Goal: Task Accomplishment & Management: Manage account settings

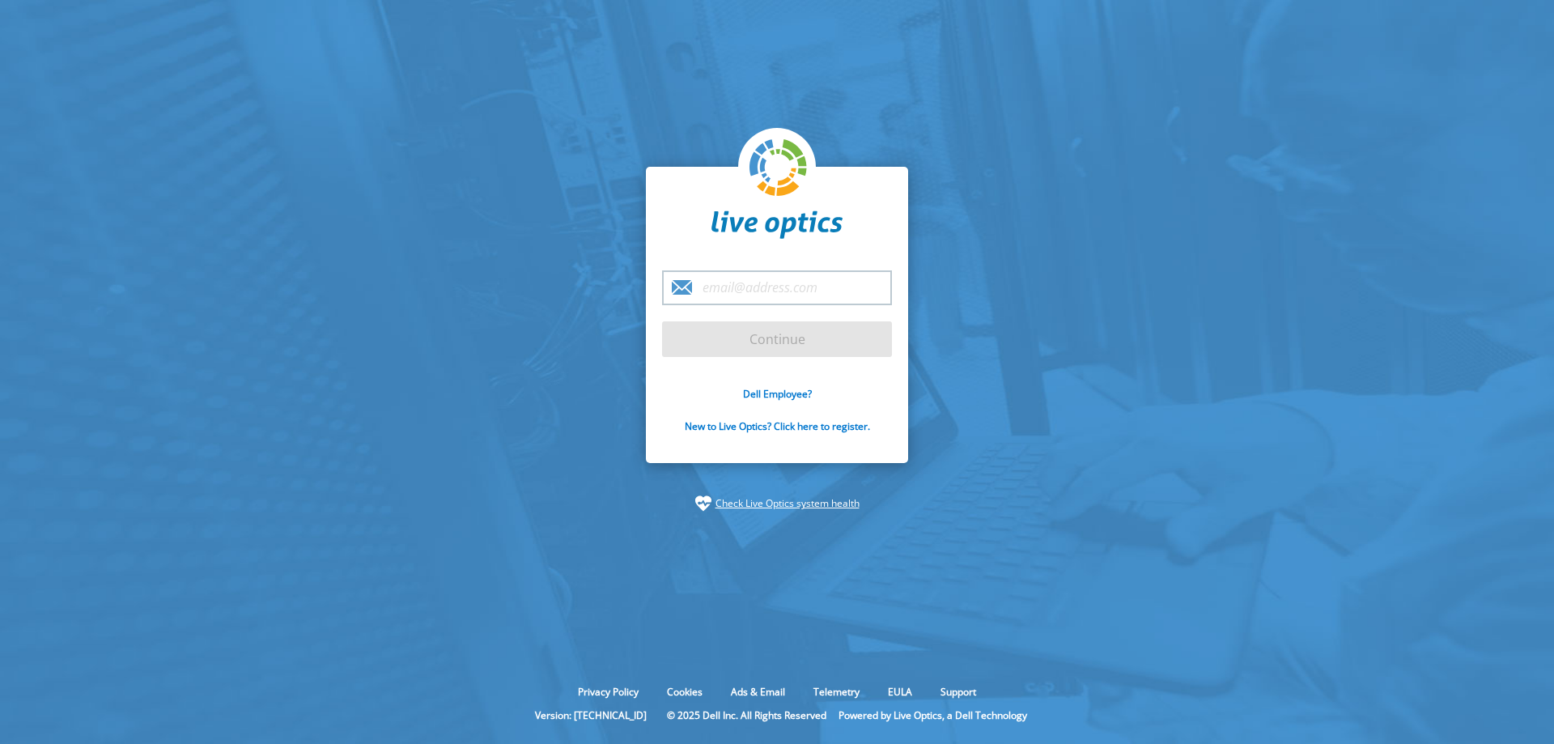
click at [742, 291] on input "email" at bounding box center [777, 287] width 230 height 35
click at [760, 289] on input "email" at bounding box center [777, 287] width 230 height 35
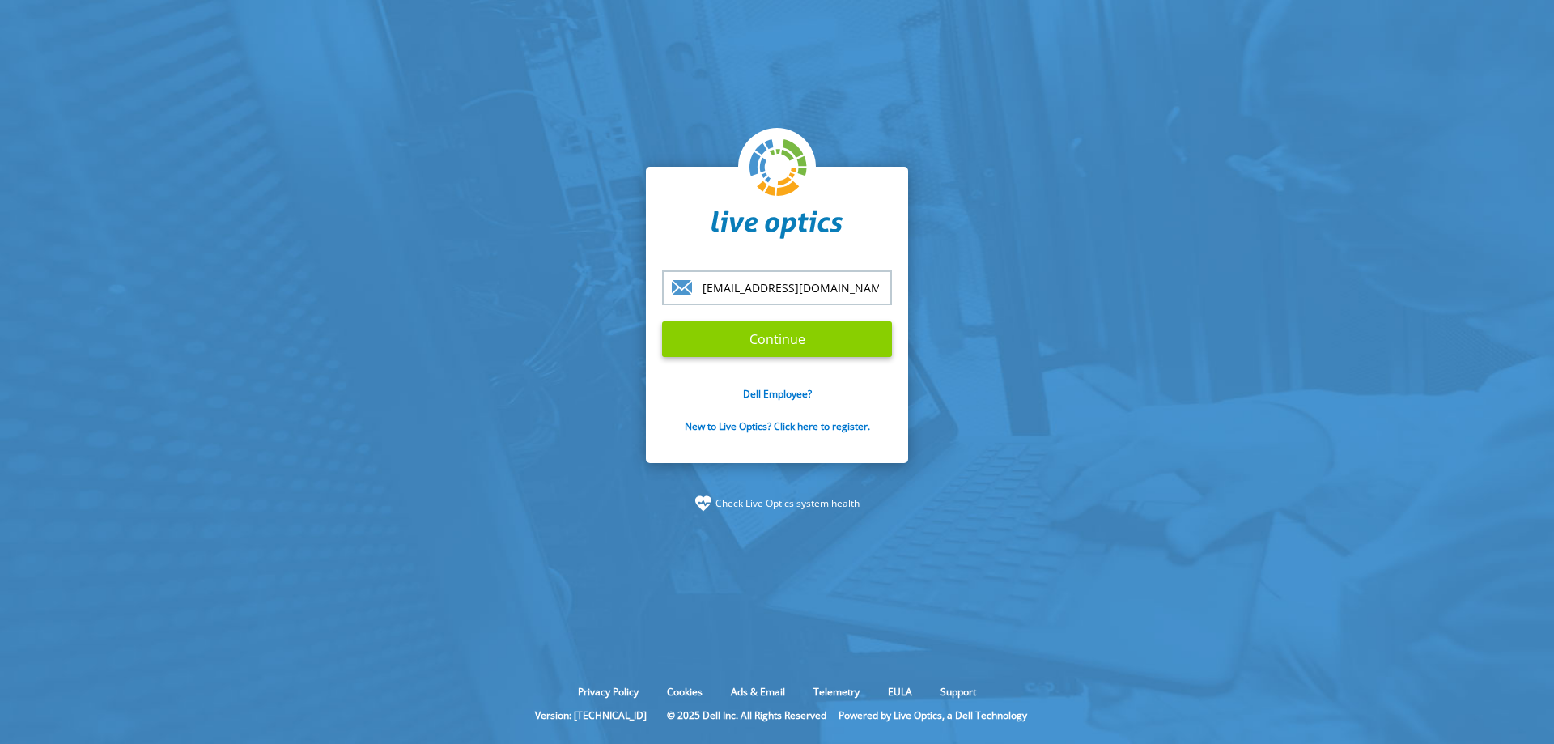
type input "[EMAIL_ADDRESS][DOMAIN_NAME]"
click at [824, 339] on input "Continue" at bounding box center [777, 339] width 230 height 36
click at [850, 339] on input "Continue" at bounding box center [777, 339] width 230 height 36
click at [767, 337] on input "Continue" at bounding box center [777, 339] width 230 height 36
click at [769, 339] on input "Continue" at bounding box center [777, 339] width 230 height 36
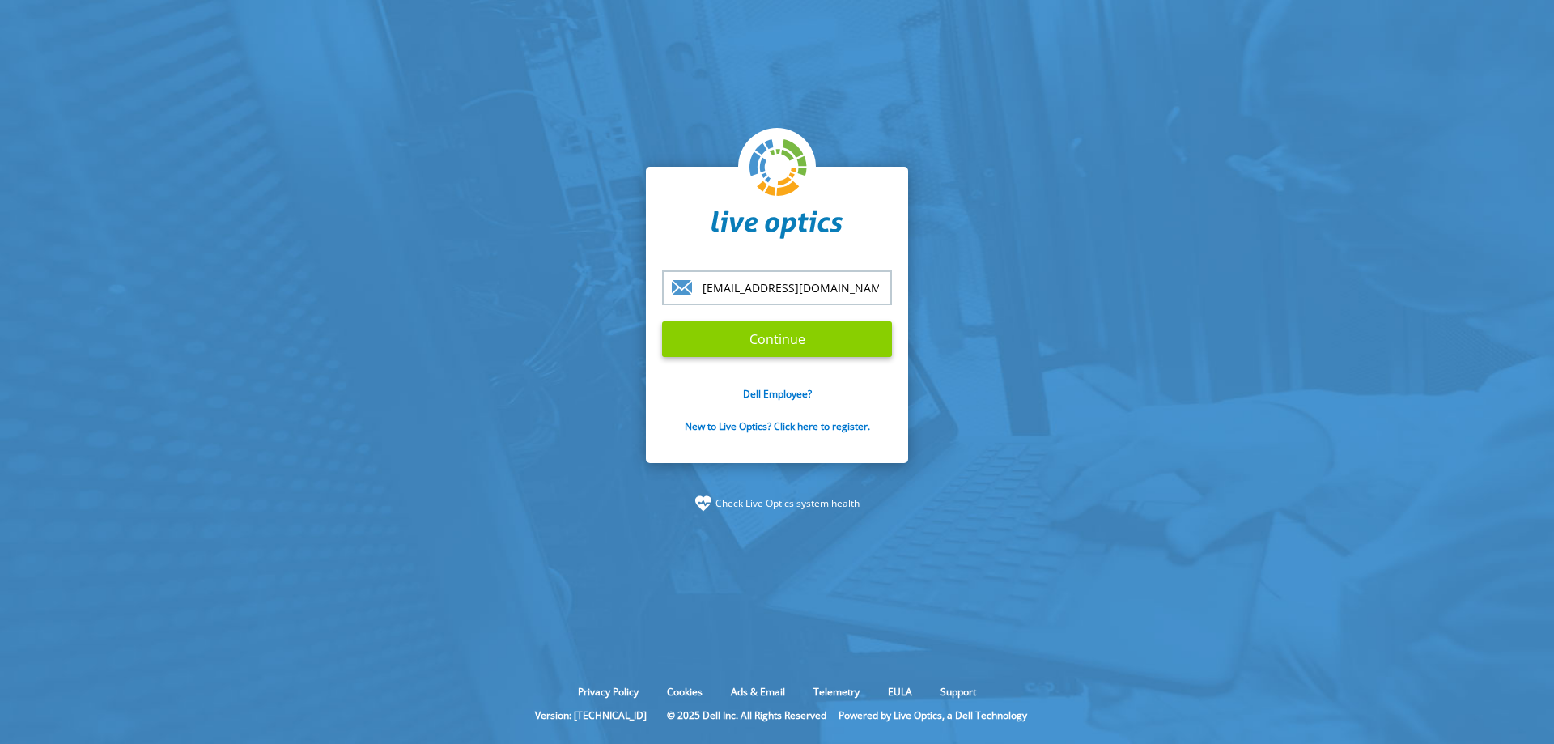
click at [785, 342] on input "Continue" at bounding box center [777, 339] width 230 height 36
click at [829, 426] on link "New to Live Optics? Click here to register." at bounding box center [777, 426] width 185 height 14
